Goal: Transaction & Acquisition: Purchase product/service

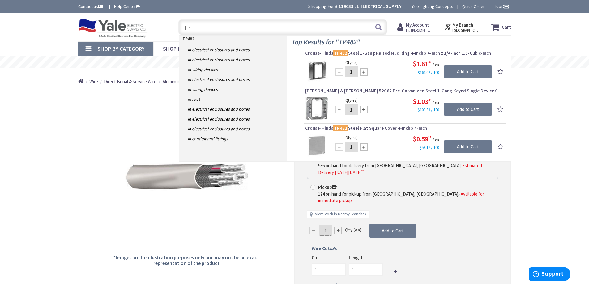
type input "T"
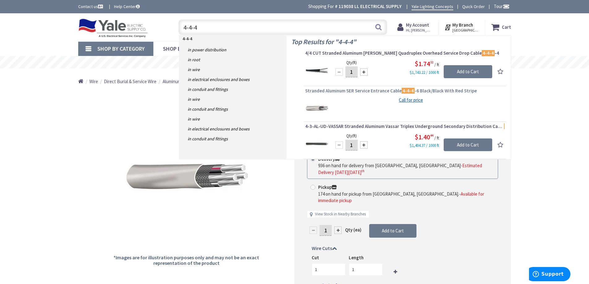
type input "4-4-4"
click at [364, 91] on span "Stranded Aluminum SER Service Entrance Cable 4-4-4 -6 Black/Black With Red Stri…" at bounding box center [404, 91] width 199 height 6
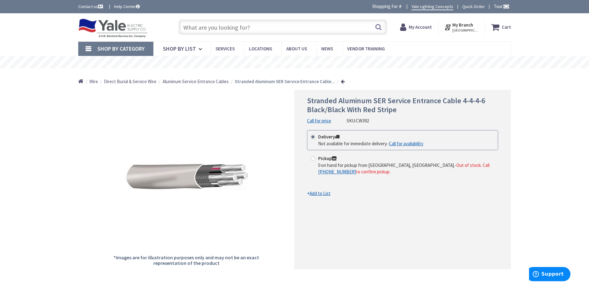
click at [421, 30] on strong "My Account" at bounding box center [420, 27] width 23 height 6
